Goal: Information Seeking & Learning: Learn about a topic

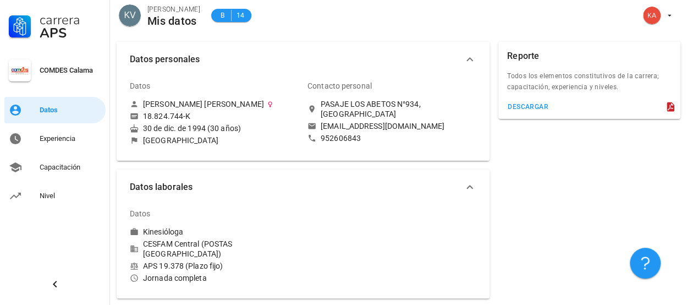
click at [481, 230] on div at bounding box center [392, 243] width 178 height 94
click at [591, 207] on div "Reporte Todos los elementos constitutivos de la carrera; capacitación, experien…" at bounding box center [589, 169] width 191 height 265
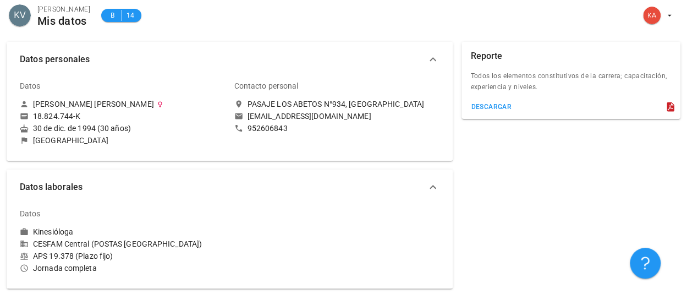
click at [527, 231] on div "Reporte Todos los elementos constitutivos de la carrera; capacitación, experien…" at bounding box center [571, 164] width 228 height 255
click at [553, 232] on div "Reporte Todos los elementos constitutivos de la carrera; capacitación, experien…" at bounding box center [571, 164] width 228 height 255
click at [536, 159] on div "Reporte Todos los elementos constitutivos de la carrera; capacitación, experien…" at bounding box center [571, 164] width 228 height 255
click at [512, 107] on div "descargar" at bounding box center [490, 107] width 41 height 8
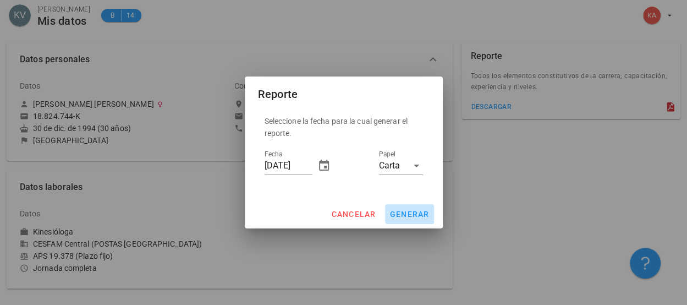
click at [411, 213] on span "generar" at bounding box center [409, 214] width 40 height 9
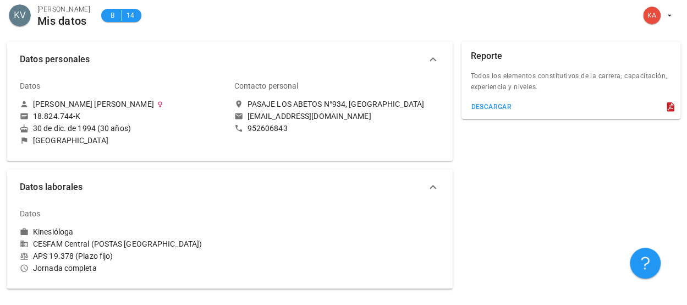
click at [61, 215] on div "Datos" at bounding box center [109, 213] width 179 height 26
click at [436, 187] on icon "button" at bounding box center [433, 187] width 7 height 4
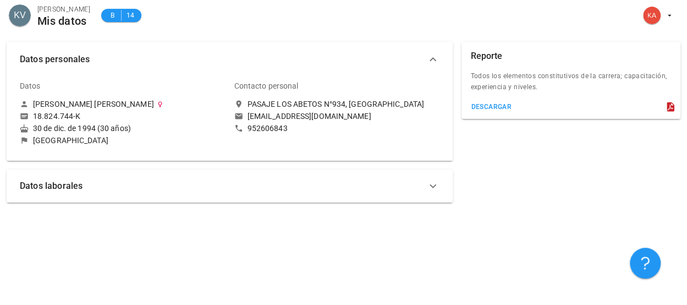
click at [440, 60] on icon "button" at bounding box center [432, 59] width 13 height 13
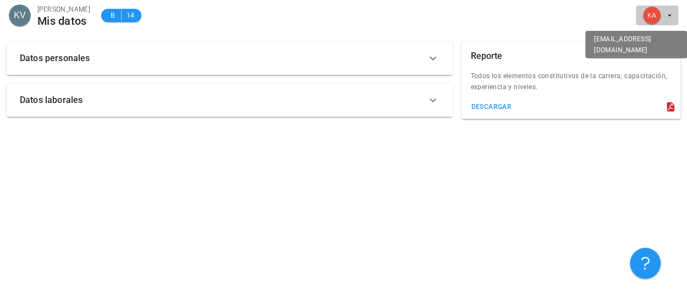
click at [647, 17] on div "avatar" at bounding box center [652, 16] width 18 height 18
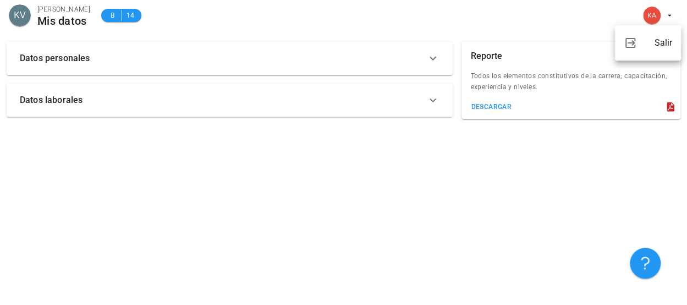
click at [591, 17] on div "KV [PERSON_NAME] Mis datos B 14" at bounding box center [343, 17] width 687 height 35
click at [111, 16] on span "B 14" at bounding box center [121, 15] width 40 height 13
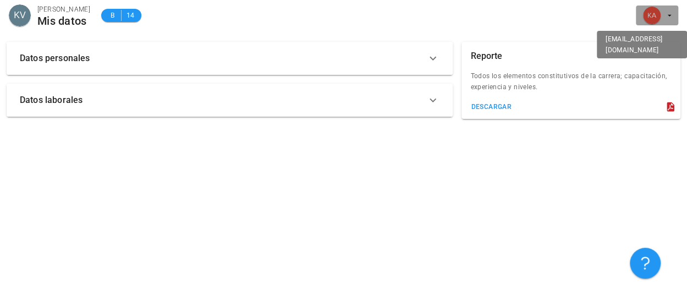
click at [664, 13] on span "button" at bounding box center [657, 16] width 34 height 18
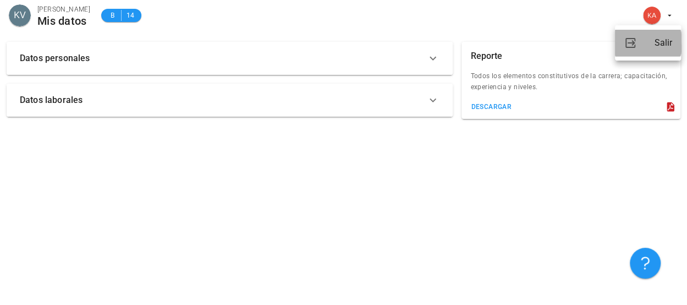
click at [657, 48] on div "Salir" at bounding box center [664, 43] width 18 height 22
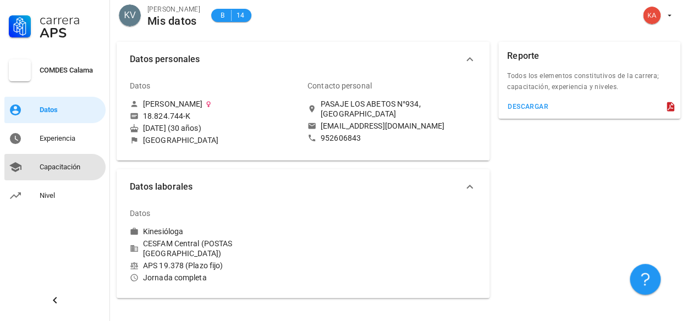
click at [46, 167] on div "Capacitación" at bounding box center [71, 167] width 62 height 9
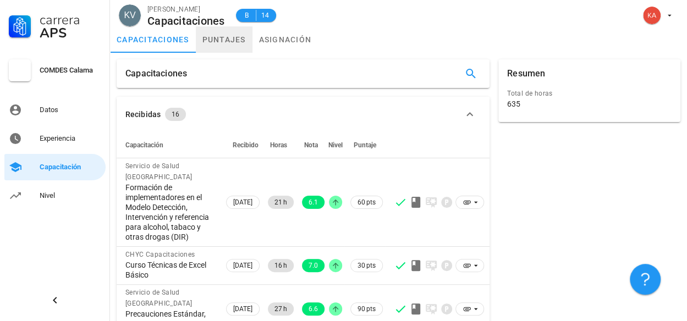
click at [219, 39] on link "puntajes" at bounding box center [224, 39] width 57 height 26
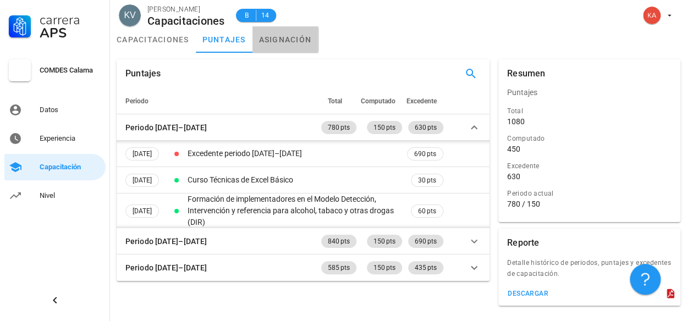
click at [284, 42] on link "asignación" at bounding box center [285, 39] width 66 height 26
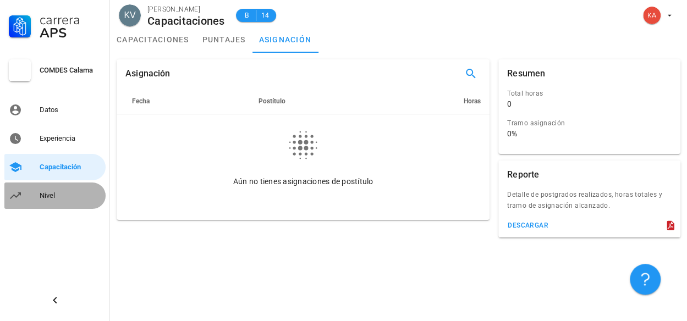
click at [50, 194] on div "Nivel" at bounding box center [71, 195] width 62 height 9
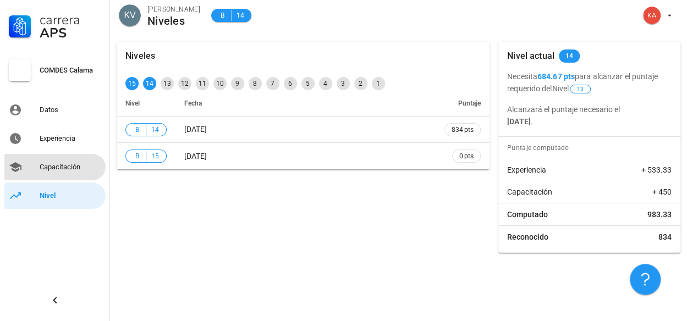
click at [68, 166] on div "Capacitación" at bounding box center [71, 167] width 62 height 9
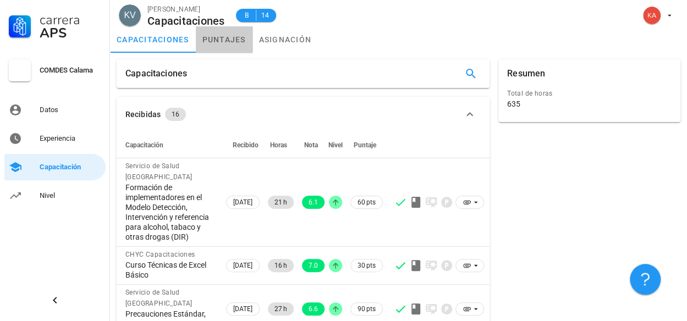
click at [223, 46] on link "puntajes" at bounding box center [224, 39] width 57 height 26
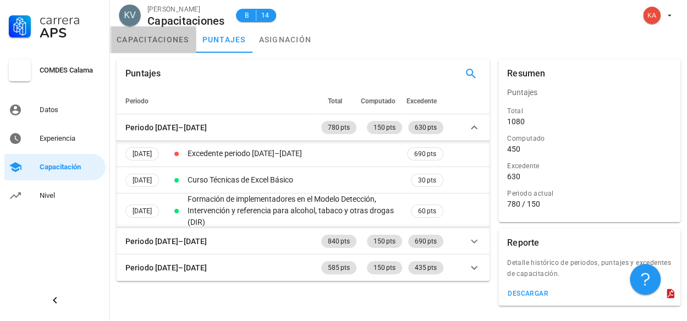
click at [171, 45] on link "capacitaciones" at bounding box center [153, 39] width 86 height 26
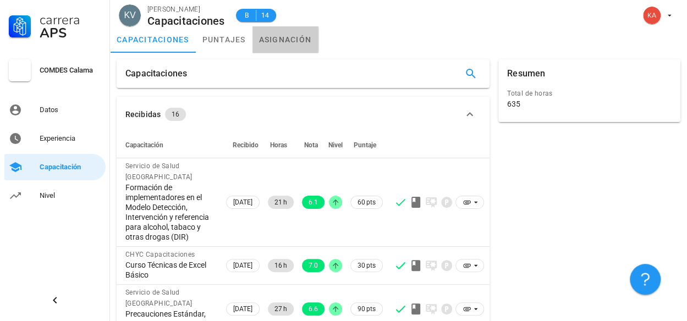
click at [266, 48] on link "asignación" at bounding box center [285, 39] width 66 height 26
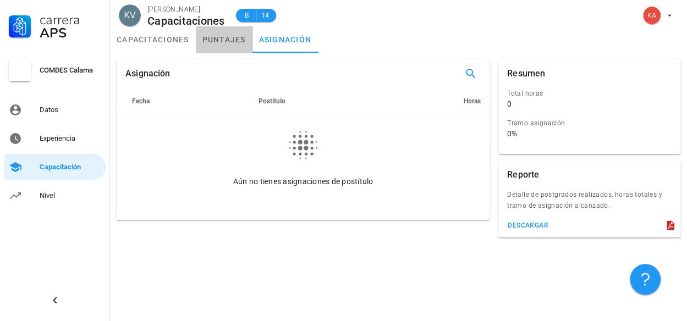
click at [215, 46] on link "puntajes" at bounding box center [224, 39] width 57 height 26
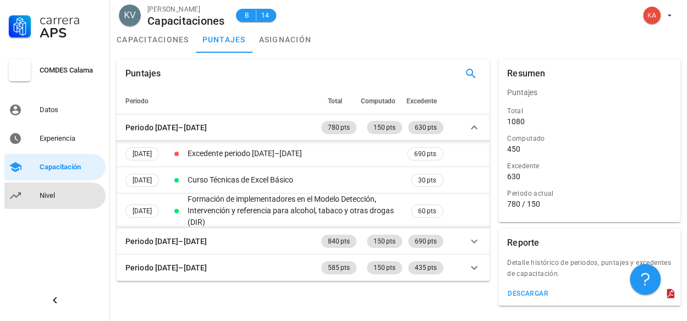
click at [48, 201] on div "Nivel" at bounding box center [71, 196] width 62 height 18
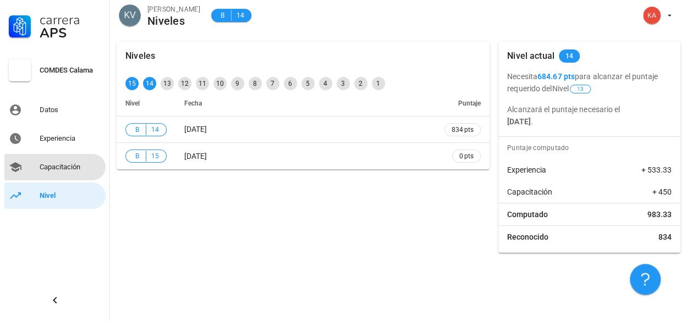
click at [42, 171] on div "Capacitación" at bounding box center [71, 167] width 62 height 9
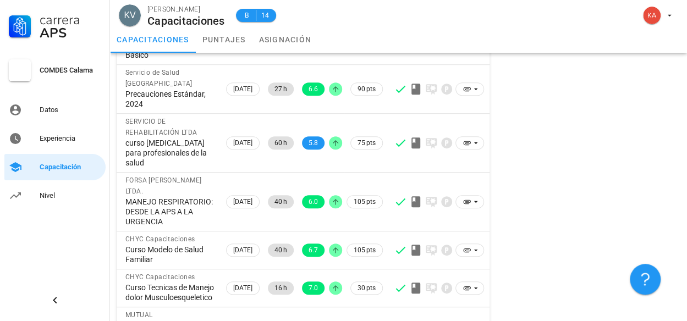
scroll to position [273, 0]
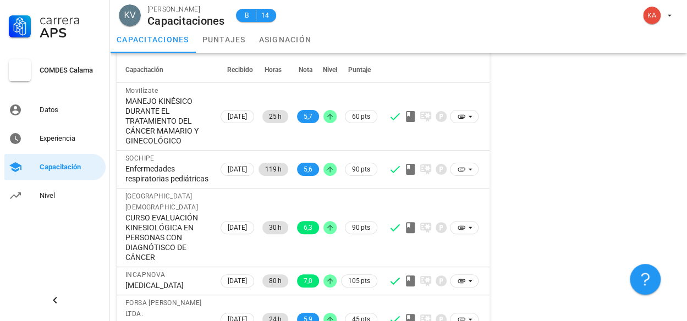
scroll to position [112, 0]
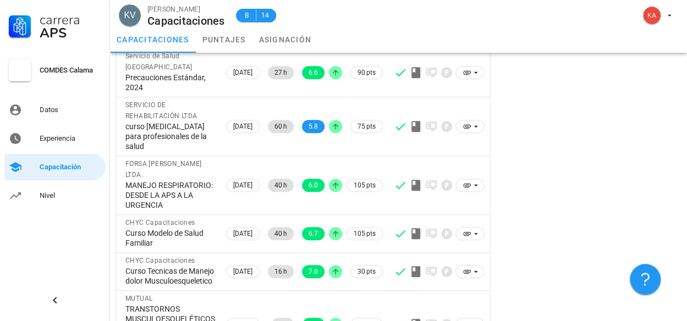
scroll to position [273, 0]
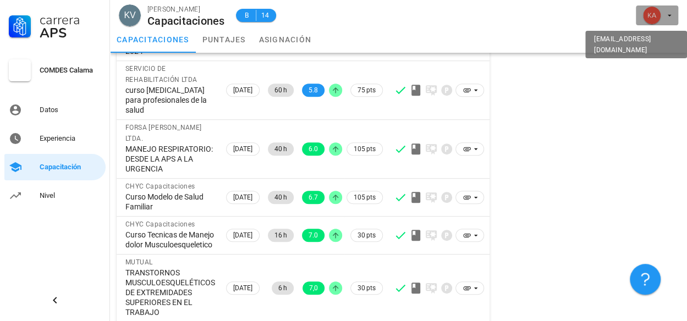
click at [665, 14] on span "button" at bounding box center [657, 16] width 34 height 18
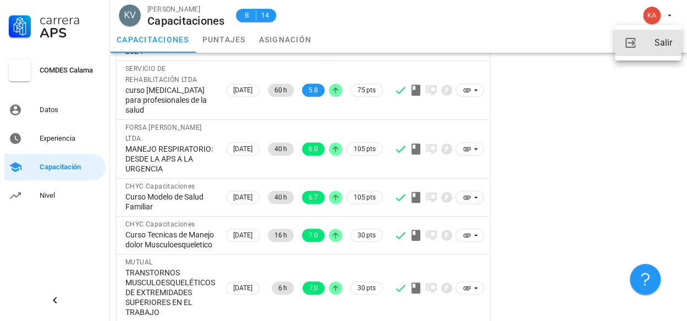
click at [663, 48] on div "Salir" at bounding box center [664, 43] width 18 height 22
